Goal: Find specific fact: Find specific page/section

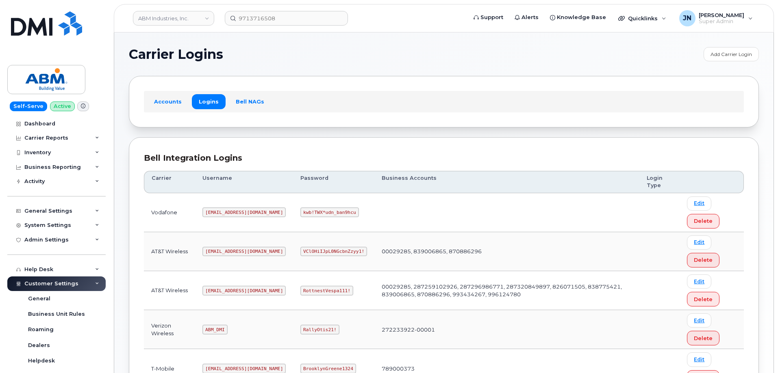
scroll to position [124, 0]
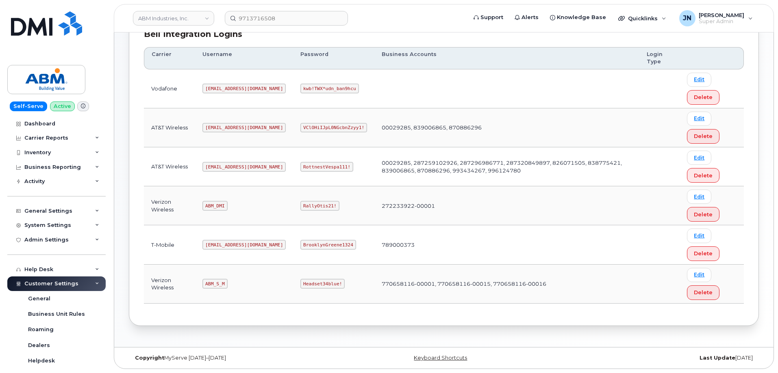
click at [214, 167] on code "[EMAIL_ADDRESS][DOMAIN_NAME]" at bounding box center [243, 167] width 83 height 10
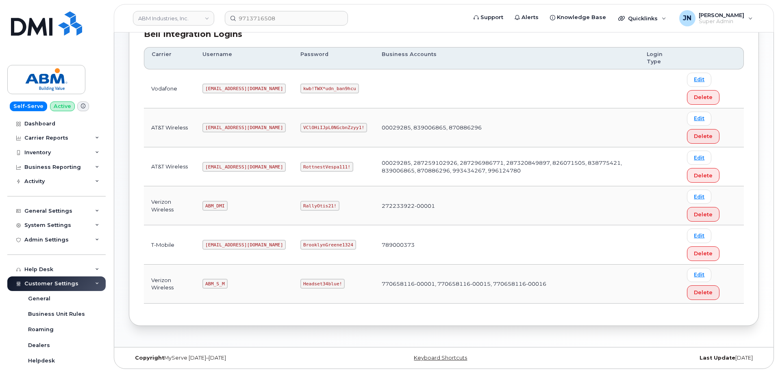
click at [300, 163] on code "RottnestVespa111!" at bounding box center [326, 167] width 53 height 10
click at [300, 164] on code "RottnestVespa111!" at bounding box center [326, 167] width 53 height 10
click at [300, 165] on code "RottnestVespa111!" at bounding box center [326, 167] width 53 height 10
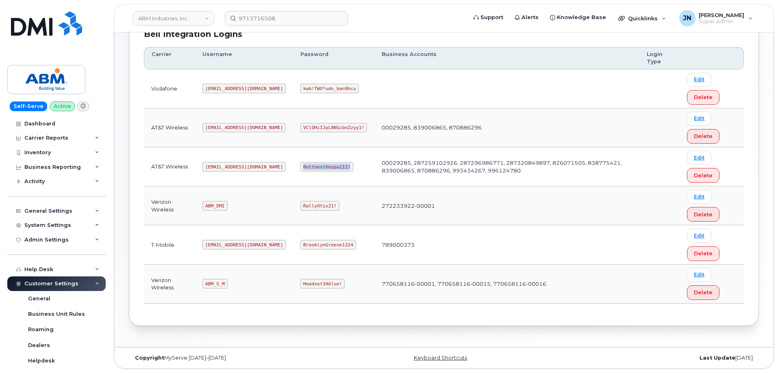
click at [300, 165] on code "RottnestVespa111!" at bounding box center [326, 167] width 53 height 10
copy code "RottnestVespa111!"
